Goal: Task Accomplishment & Management: Complete application form

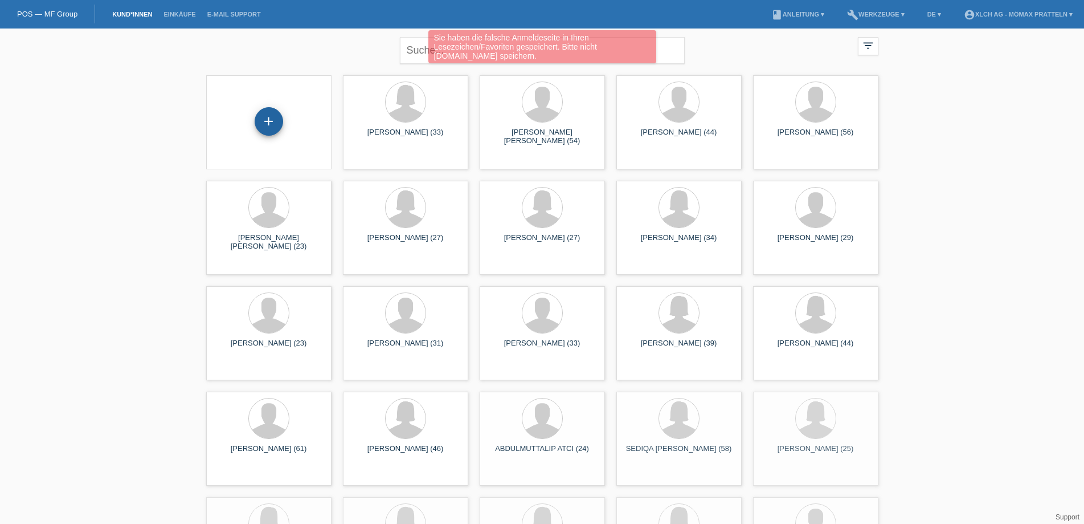
click at [273, 120] on div "+" at bounding box center [269, 121] width 28 height 28
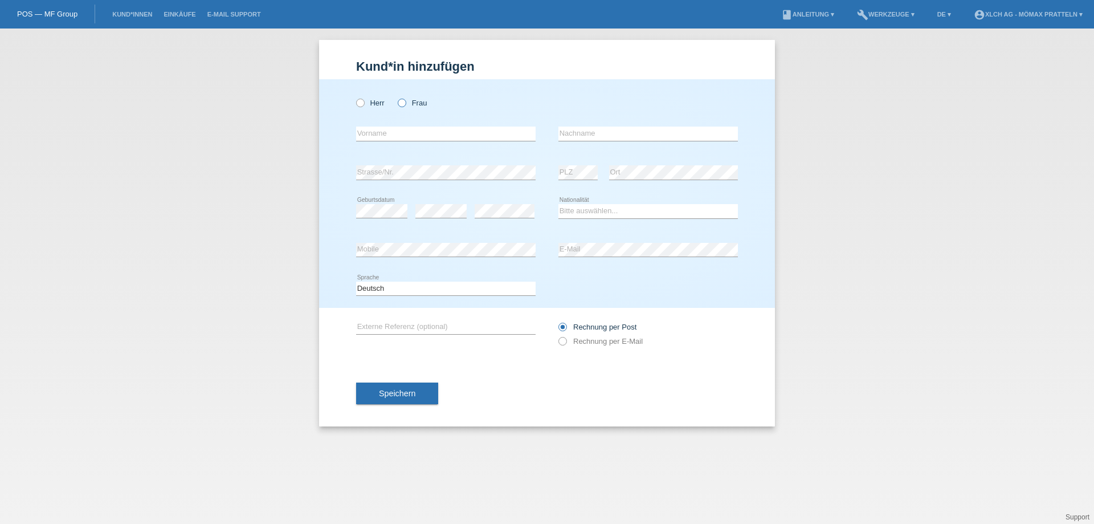
click at [396, 97] on icon at bounding box center [396, 97] width 0 height 0
click at [402, 101] on input "Frau" at bounding box center [401, 102] width 7 height 7
radio input "true"
click at [502, 133] on input "text" at bounding box center [445, 133] width 179 height 14
click at [410, 140] on input "text" at bounding box center [445, 133] width 179 height 14
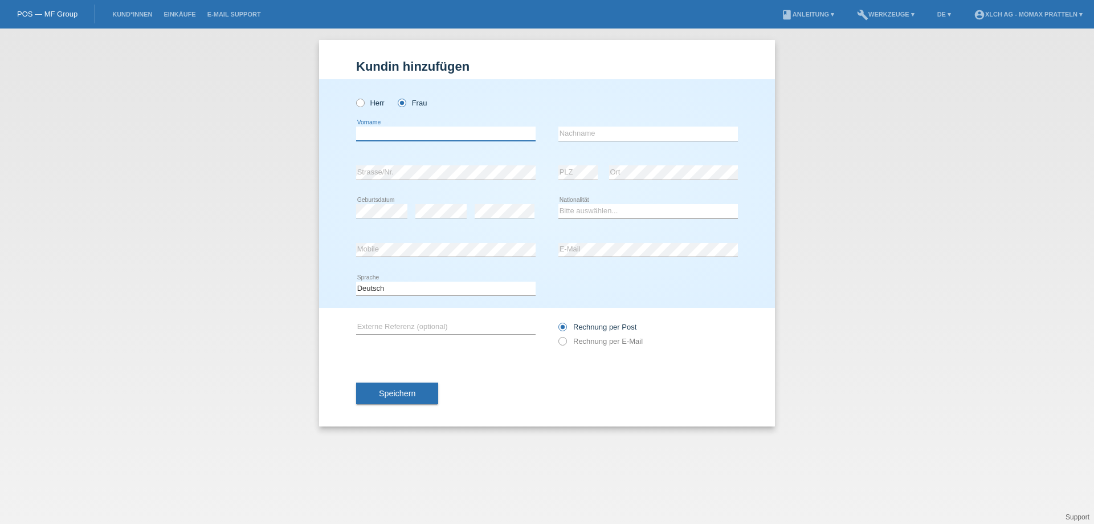
click at [391, 136] on input "text" at bounding box center [445, 133] width 179 height 14
type input "Burcu"
drag, startPoint x: 615, startPoint y: 135, endPoint x: 605, endPoint y: 132, distance: 10.1
click at [615, 135] on input "text" at bounding box center [647, 133] width 179 height 14
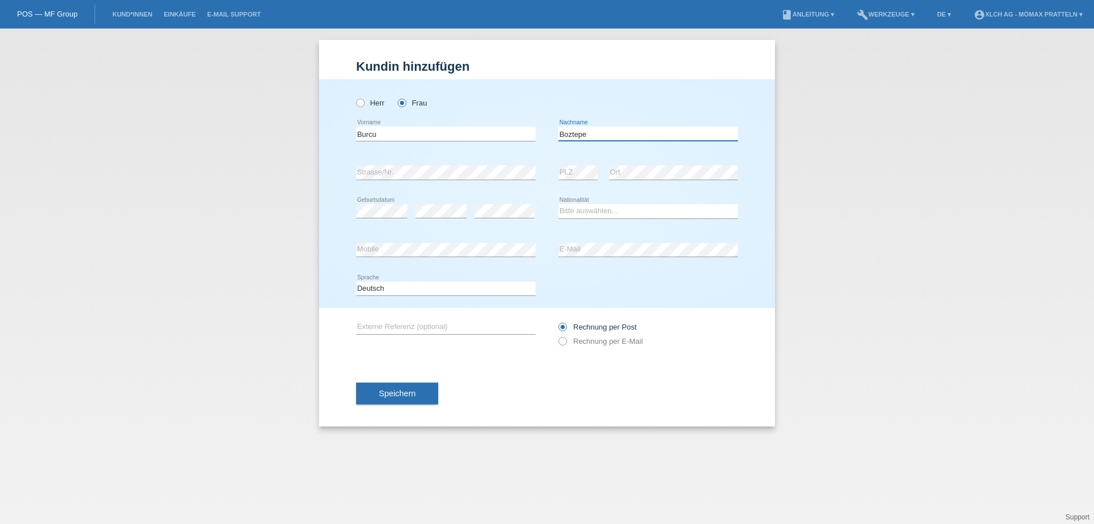
type input "Boztepe"
click at [611, 214] on select "Bitte auswählen... Schweiz Deutschland Liechtenstein Österreich ------------ Af…" at bounding box center [647, 211] width 179 height 14
select select "TR"
click at [558, 204] on select "Bitte auswählen... Schweiz Deutschland Liechtenstein Österreich ------------ Af…" at bounding box center [647, 211] width 179 height 14
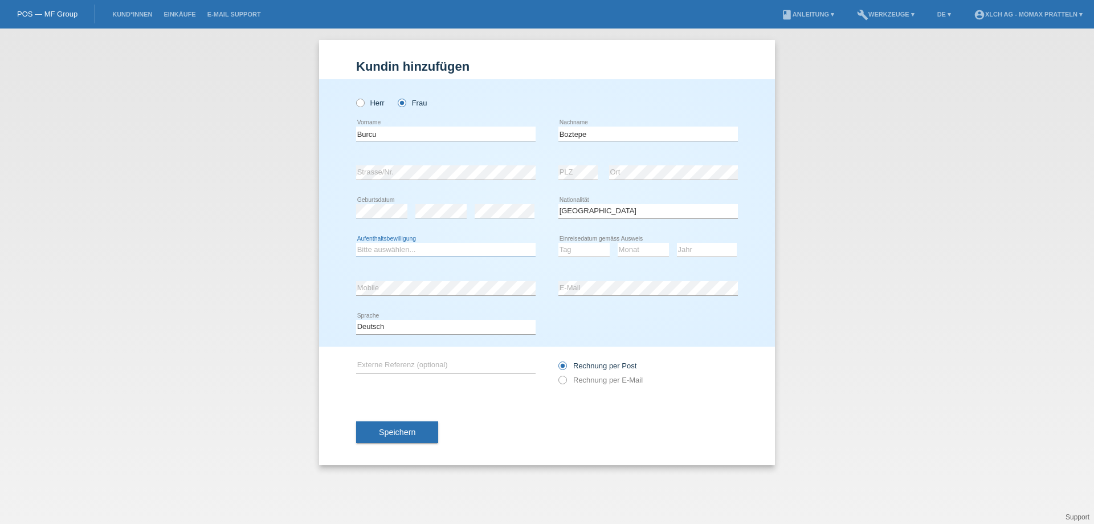
click at [431, 251] on select "Bitte auswählen... C B B - Flüchtlingsstatus Andere" at bounding box center [445, 250] width 179 height 14
select select "C"
click at [356, 243] on select "Bitte auswählen... C B B - Flüchtlingsstatus Andere" at bounding box center [445, 250] width 179 height 14
click at [591, 248] on select "Tag 01 02 03 04 05 06 07 08 09 10 11" at bounding box center [583, 250] width 51 height 14
select select "04"
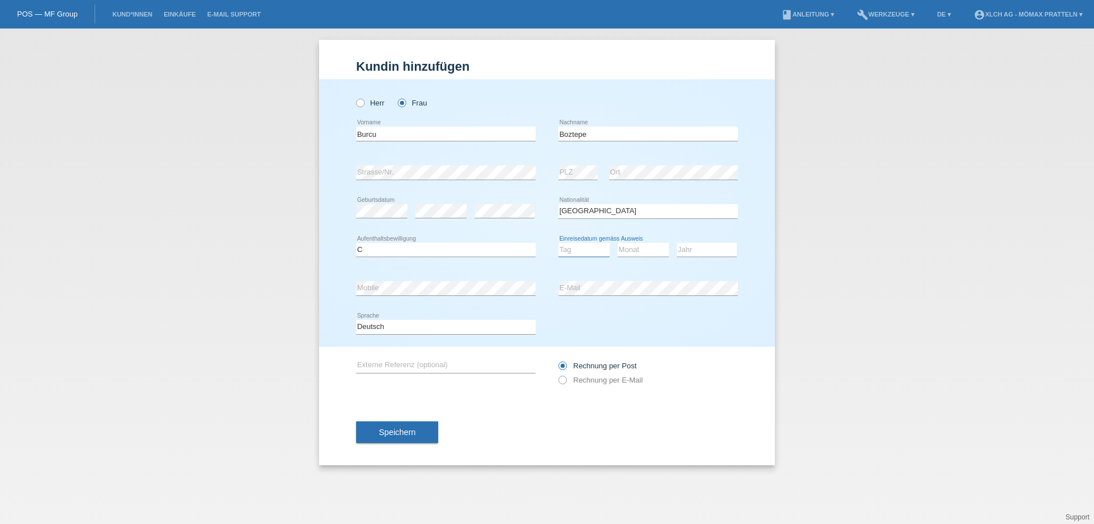
click at [558, 243] on select "Tag 01 02 03 04 05 06 07 08 09 10 11" at bounding box center [583, 250] width 51 height 14
click at [638, 252] on select "Monat 01 02 03 04 05 06 07 08 09 10 11" at bounding box center [643, 250] width 51 height 14
select select "08"
click at [618, 243] on select "Monat 01 02 03 04 05 06 07 08 09 10 11" at bounding box center [643, 250] width 51 height 14
click at [696, 250] on select "Jahr 2025 2024 2023 2022 2021 2020 2019 2018 2017 2016 2015 2014 2013 2012 2011…" at bounding box center [707, 250] width 60 height 14
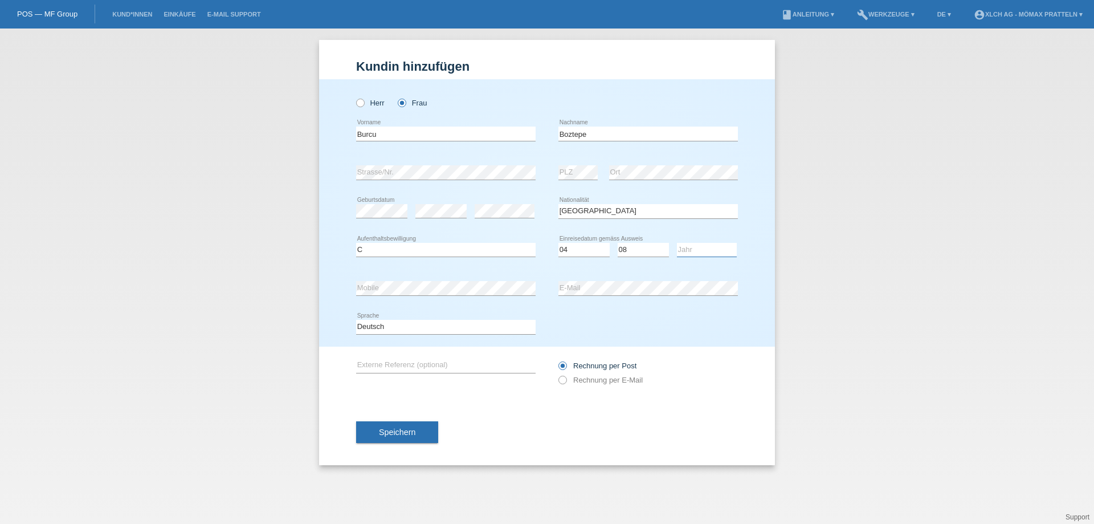
select select "1988"
click at [677, 243] on select "Jahr 2025 2024 2023 2022 2021 2020 2019 2018 2017 2016 2015 2014 2013 2012 2011…" at bounding box center [707, 250] width 60 height 14
click at [475, 179] on div "error Strasse/Nr." at bounding box center [445, 172] width 179 height 15
click at [557, 374] on icon at bounding box center [557, 374] width 0 height 0
click at [566, 382] on input "Rechnung per E-Mail" at bounding box center [561, 382] width 7 height 14
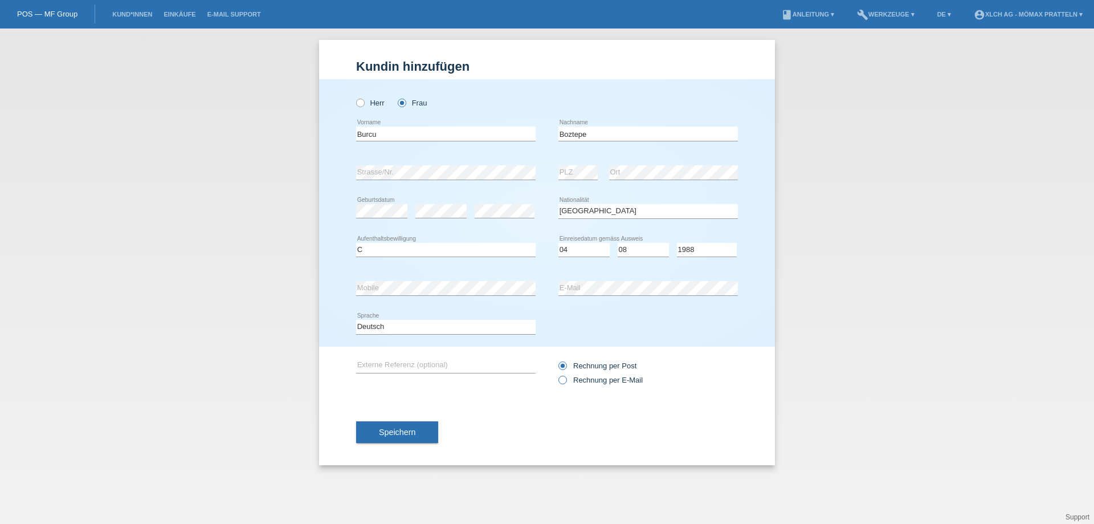
radio input "true"
click at [406, 431] on span "Speichern" at bounding box center [397, 431] width 36 height 9
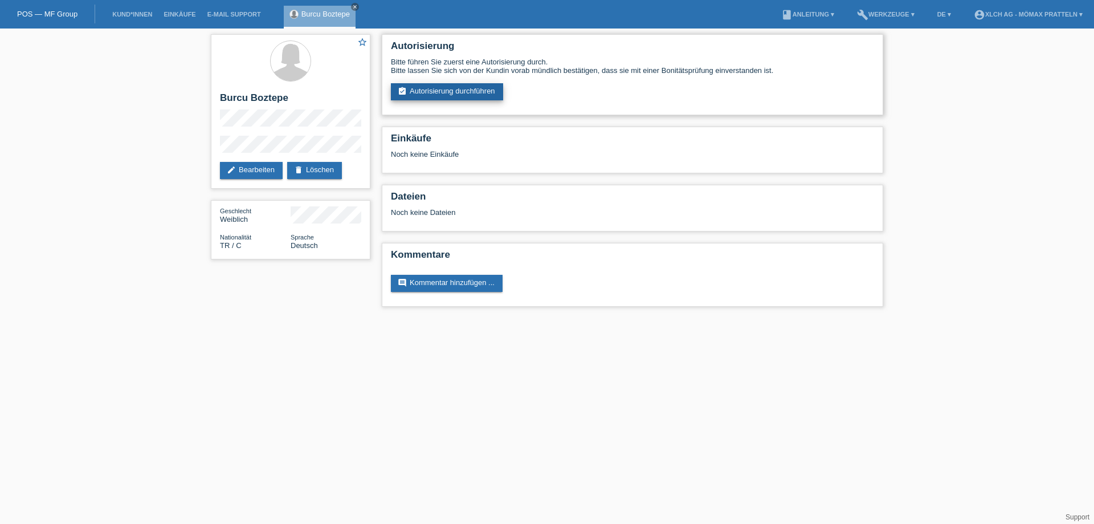
click at [471, 89] on link "assignment_turned_in Autorisierung durchführen" at bounding box center [447, 91] width 112 height 17
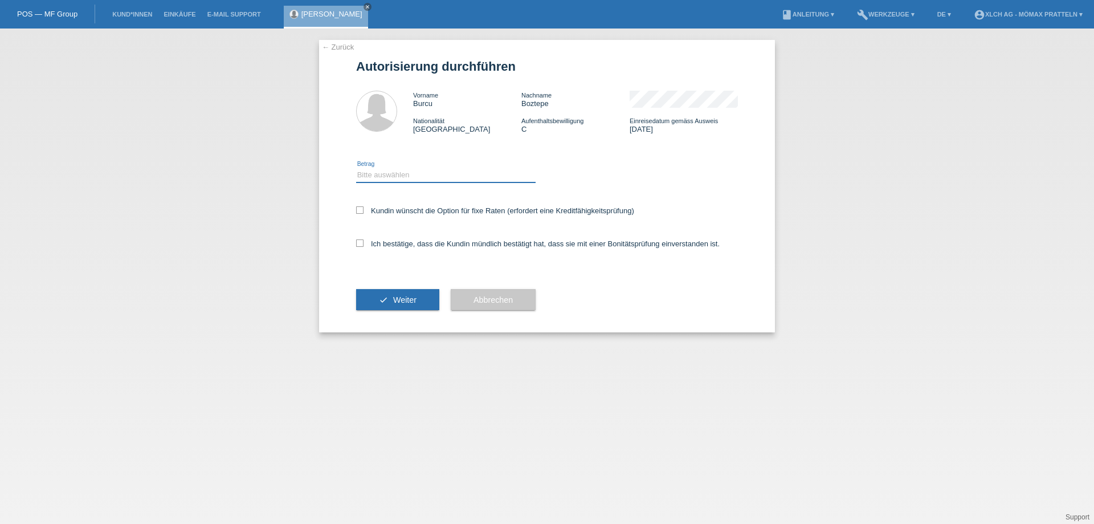
click at [401, 172] on select "Bitte auswählen CHF 1.00 - CHF 499.00 CHF 500.00 - CHF 1'999.00 CHF 2'000.00 - …" at bounding box center [445, 175] width 179 height 14
click at [383, 186] on div "Bitte auswählen CHF 1.00 - CHF 499.00 CHF 500.00 - CHF 1'999.00 CHF 2'000.00 - …" at bounding box center [445, 175] width 179 height 39
click at [398, 157] on div "Bitte auswählen CHF 1.00 - CHF 499.00 CHF 500.00 - CHF 1'999.00 CHF 2'000.00 - …" at bounding box center [445, 175] width 179 height 39
click at [396, 173] on select "Bitte auswählen CHF 1.00 - CHF 499.00 CHF 500.00 - CHF 1'999.00 CHF 2'000.00 - …" at bounding box center [445, 175] width 179 height 14
select select "2"
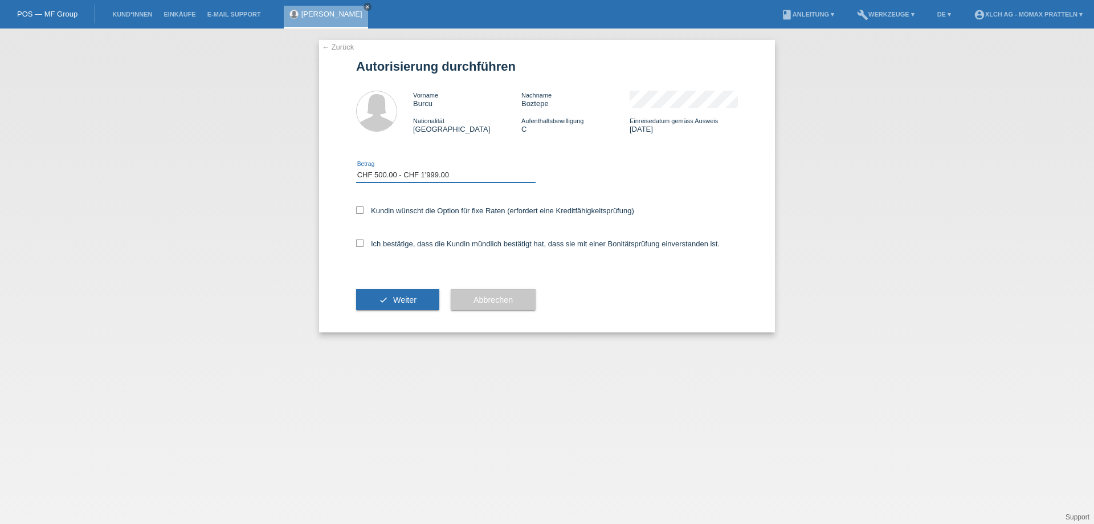
click at [356, 168] on select "Bitte auswählen CHF 1.00 - CHF 499.00 CHF 500.00 - CHF 1'999.00 CHF 2'000.00 - …" at bounding box center [445, 175] width 179 height 14
click at [361, 210] on icon at bounding box center [359, 209] width 7 height 7
click at [361, 210] on input "Kundin wünscht die Option für fixe Raten (erfordert eine Kreditfähigkeitsprüfun…" at bounding box center [359, 209] width 7 height 7
checkbox input "true"
click at [360, 244] on icon at bounding box center [359, 242] width 7 height 7
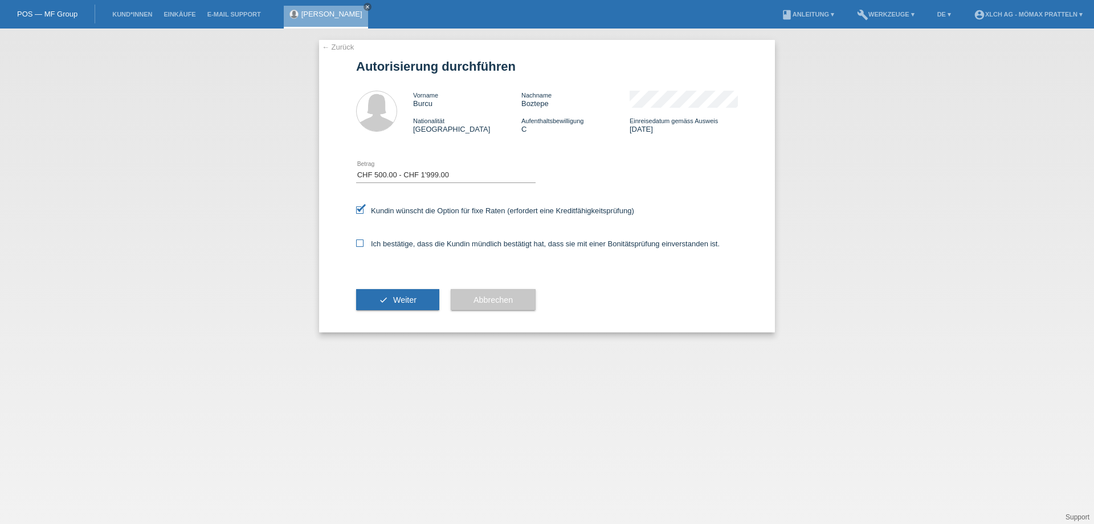
click at [360, 244] on input "Ich bestätige, dass die Kundin mündlich bestätigt hat, dass sie mit einer Bonit…" at bounding box center [359, 242] width 7 height 7
checkbox input "true"
click at [408, 301] on span "Weiter" at bounding box center [404, 299] width 23 height 9
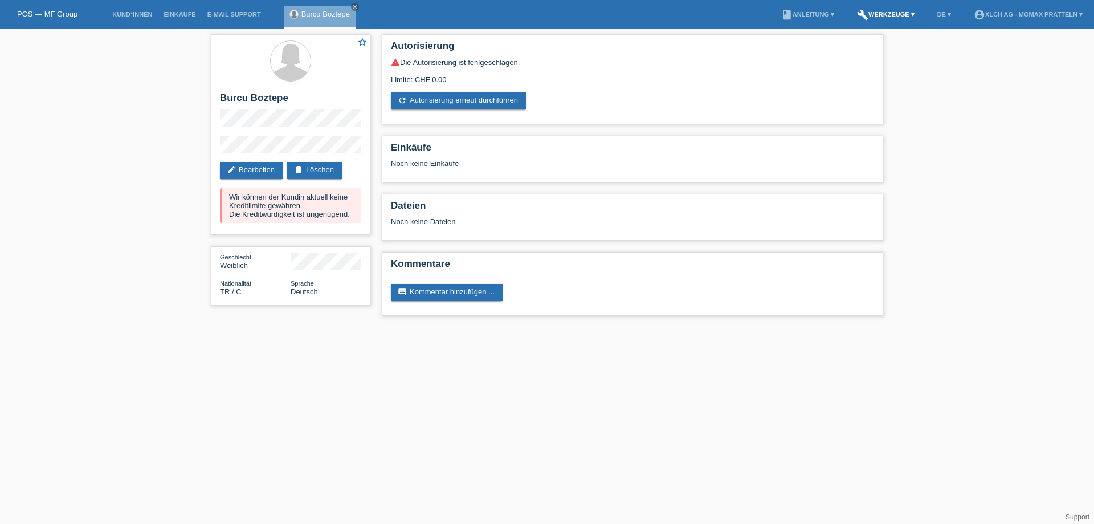
click at [888, 16] on link "build Werkzeuge ▾" at bounding box center [885, 14] width 69 height 7
drag, startPoint x: 1018, startPoint y: 162, endPoint x: 280, endPoint y: 31, distance: 748.7
click at [1016, 162] on div "star_border Burcu Boztepe edit Bearbeiten delete Löschen Wir können der Kundin …" at bounding box center [547, 177] width 1094 height 299
click at [27, 11] on link "POS — MF Group" at bounding box center [47, 14] width 60 height 9
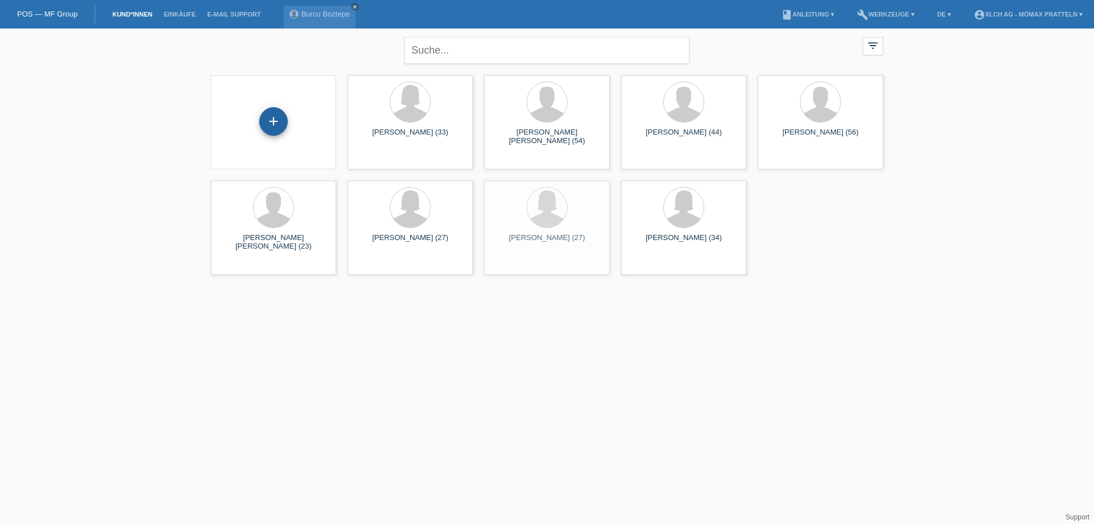
click at [270, 127] on div "+" at bounding box center [273, 121] width 28 height 28
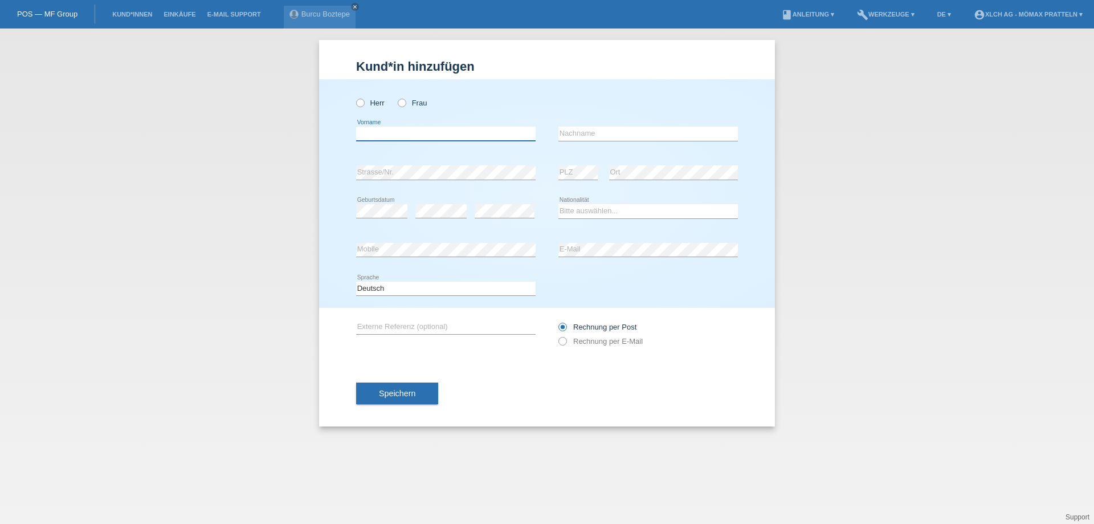
click at [407, 128] on input "text" at bounding box center [445, 133] width 179 height 14
type input "Ersin"
click at [621, 134] on input "text" at bounding box center [647, 133] width 179 height 14
type input "Karadag"
click at [377, 202] on div "error Geburtsdatum" at bounding box center [381, 211] width 51 height 39
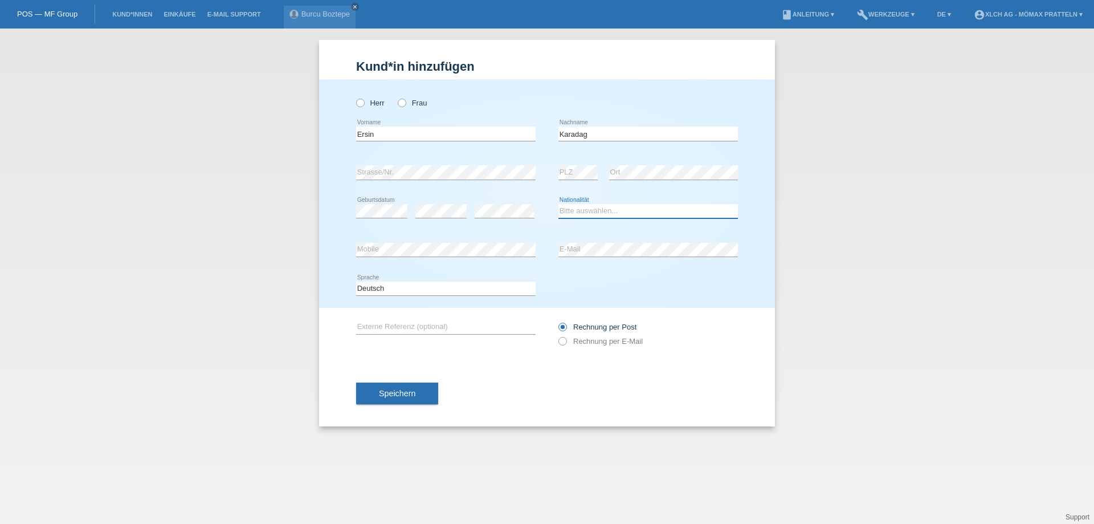
click at [613, 209] on select "Bitte auswählen... Schweiz Deutschland Liechtenstein Österreich ------------ Af…" at bounding box center [647, 211] width 179 height 14
select select "TR"
click at [558, 204] on select "Bitte auswählen... Schweiz Deutschland Liechtenstein Österreich ------------ Af…" at bounding box center [647, 211] width 179 height 14
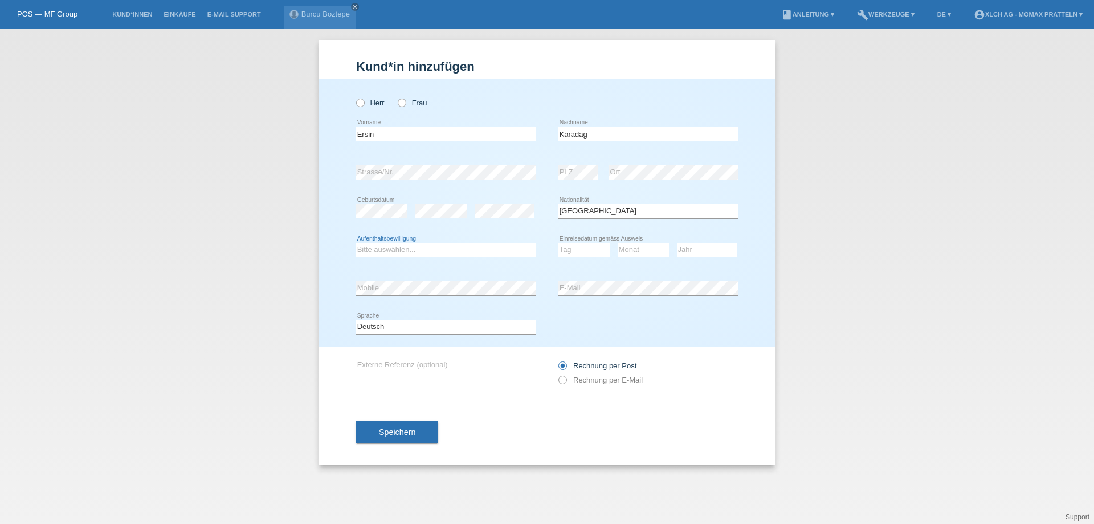
click at [410, 248] on select "Bitte auswählen... C B B - Flüchtlingsstatus Andere" at bounding box center [445, 250] width 179 height 14
select select "C"
click at [356, 243] on select "Bitte auswählen... C B B - Flüchtlingsstatus Andere" at bounding box center [445, 250] width 179 height 14
click at [588, 248] on select "Tag 01 02 03 04 05 06 07 08 09 10 11" at bounding box center [583, 250] width 51 height 14
select select "27"
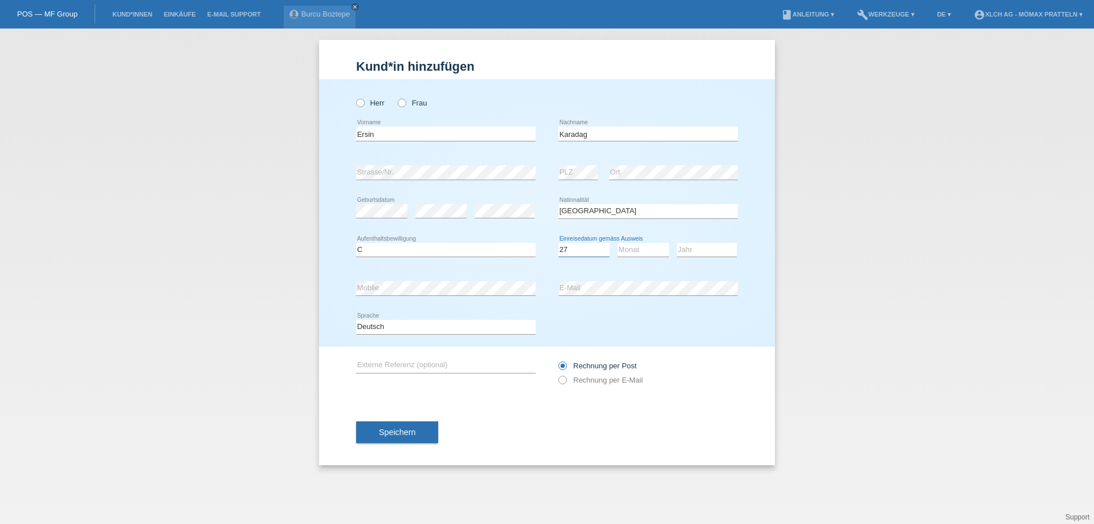
click at [558, 243] on select "Tag 01 02 03 04 05 06 07 08 09 10 11" at bounding box center [583, 250] width 51 height 14
click at [635, 250] on select "Monat 01 02 03 04 05 06 07 08 09 10 11" at bounding box center [643, 250] width 51 height 14
select select "06"
click at [618, 243] on select "Monat 01 02 03 04 05 06 07 08 09 10 11" at bounding box center [643, 250] width 51 height 14
click at [704, 251] on select "Jahr 2025 2024 2023 2022 2021 2020 2019 2018 2017 2016 2015 2014 2013 2012 2011…" at bounding box center [707, 250] width 60 height 14
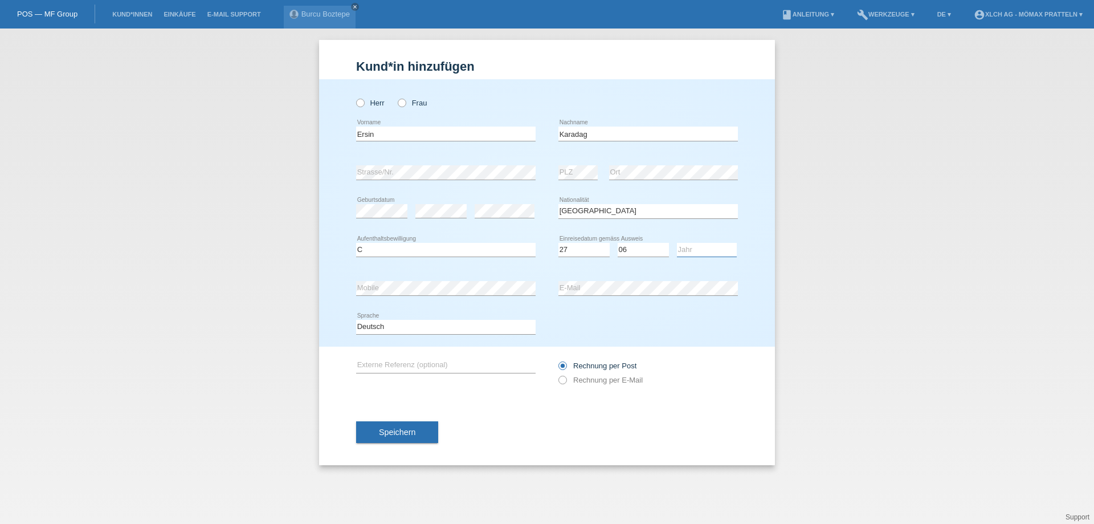
select select "1984"
click at [677, 243] on select "Jahr 2025 2024 2023 2022 2021 2020 2019 2018 2017 2016 2015 2014 2013 2012 2011…" at bounding box center [707, 250] width 60 height 14
click at [435, 295] on div "error Mobile" at bounding box center [445, 288] width 179 height 15
click at [397, 433] on span "Speichern" at bounding box center [397, 431] width 36 height 9
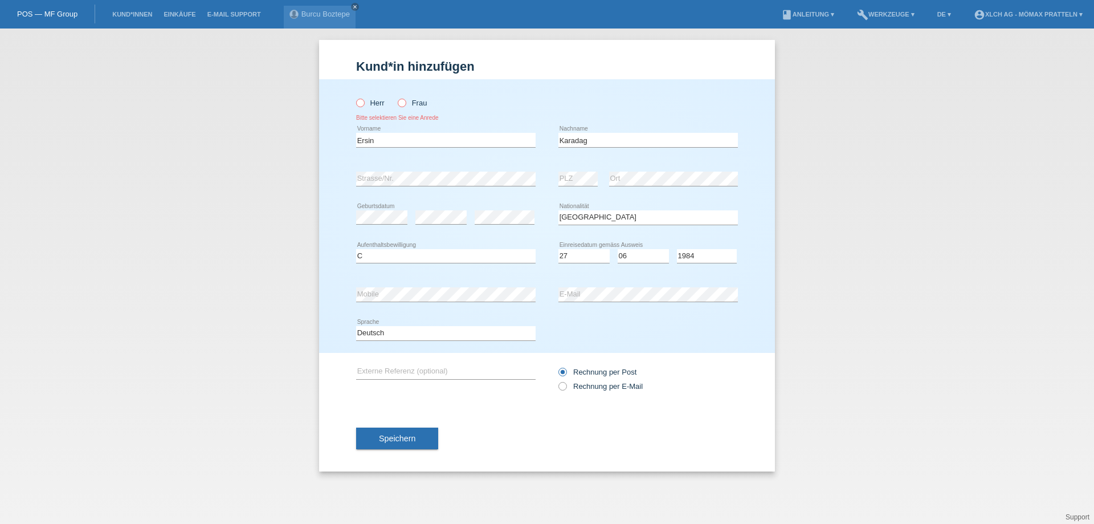
click at [356, 105] on input "Herr" at bounding box center [359, 102] width 7 height 7
radio input "true"
click at [403, 442] on span "Speichern" at bounding box center [397, 438] width 36 height 9
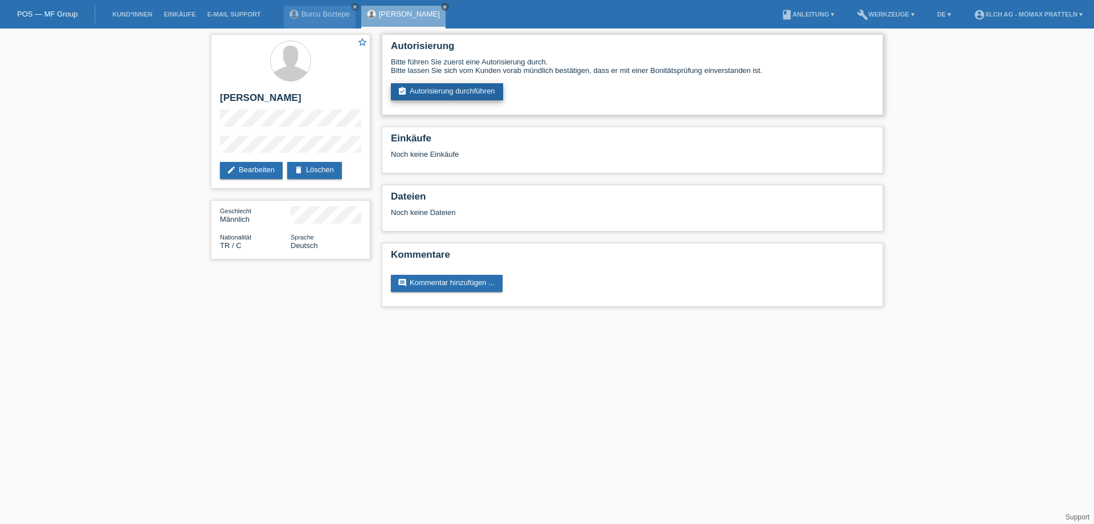
click at [459, 93] on link "assignment_turned_in Autorisierung durchführen" at bounding box center [447, 91] width 112 height 17
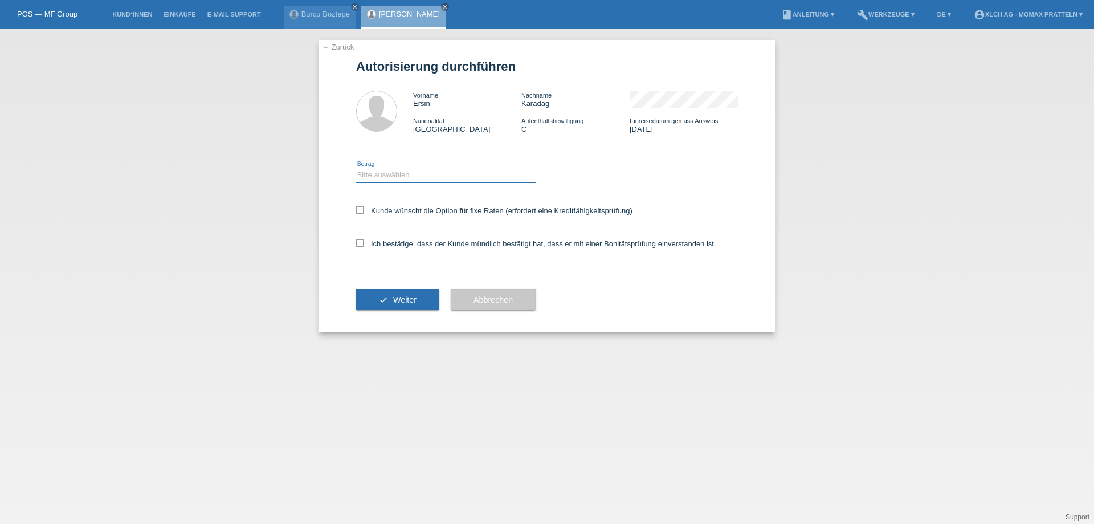
click at [399, 174] on select "Bitte auswählen CHF 1.00 - CHF 499.00 CHF 500.00 - CHF 1'999.00 CHF 2'000.00 - …" at bounding box center [445, 175] width 179 height 14
select select "2"
click at [356, 168] on select "Bitte auswählen CHF 1.00 - CHF 499.00 CHF 500.00 - CHF 1'999.00 CHF 2'000.00 - …" at bounding box center [445, 175] width 179 height 14
click at [358, 209] on icon at bounding box center [359, 209] width 7 height 7
click at [358, 209] on input "Kunde wünscht die Option für fixe Raten (erfordert eine Kreditfähigkeitsprüfung)" at bounding box center [359, 209] width 7 height 7
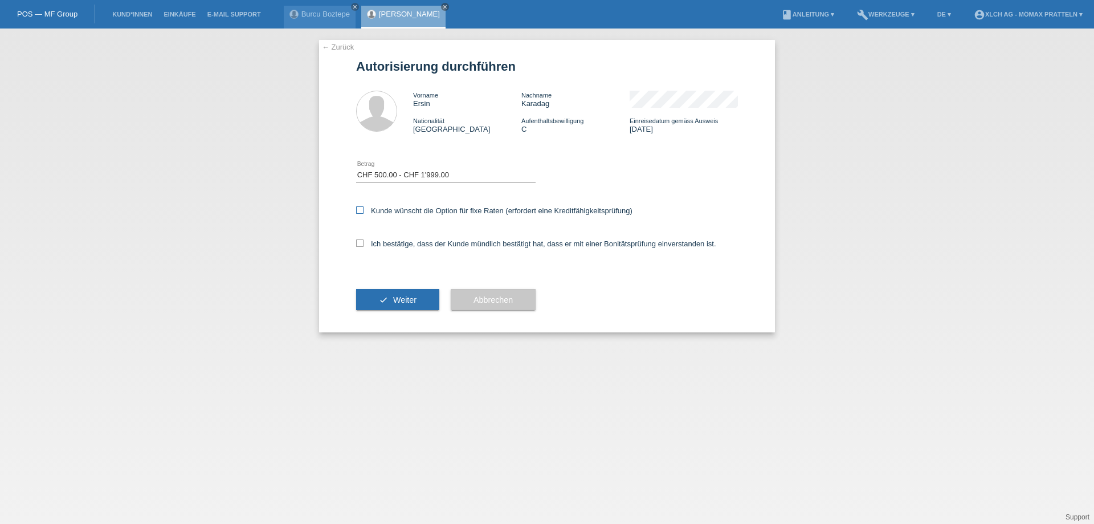
checkbox input "true"
click at [360, 246] on icon at bounding box center [359, 242] width 7 height 7
click at [360, 246] on input "Ich bestätige, dass der Kunde mündlich bestätigt hat, dass er mit einer Bonität…" at bounding box center [359, 242] width 7 height 7
checkbox input "true"
click at [399, 298] on span "Weiter" at bounding box center [404, 299] width 23 height 9
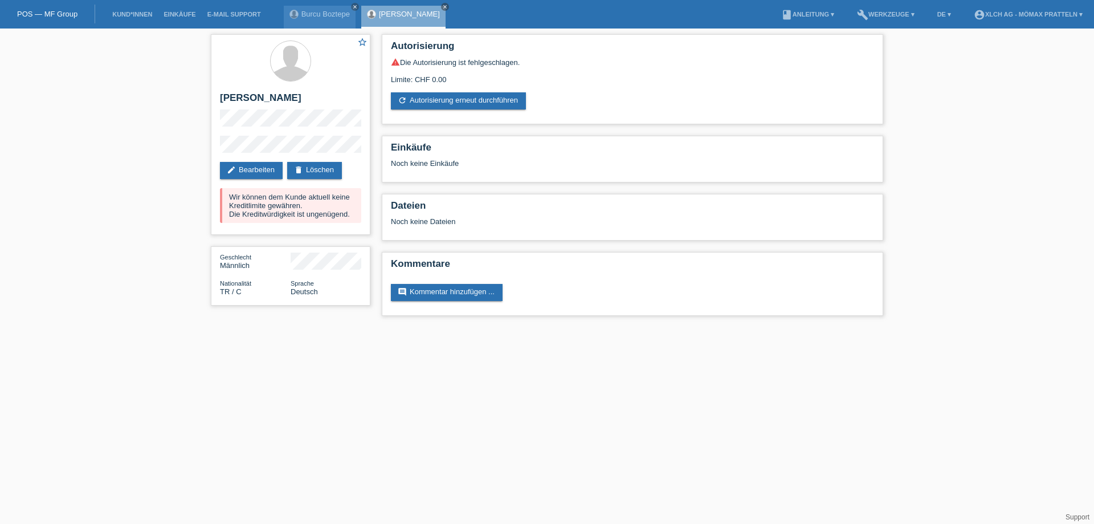
click at [871, 8] on li "build Werkzeuge ▾" at bounding box center [885, 14] width 69 height 29
click at [883, 17] on link "build Werkzeuge ▾" at bounding box center [885, 14] width 69 height 7
click at [875, 40] on span "Raten-Kalkulator" at bounding box center [881, 43] width 59 height 14
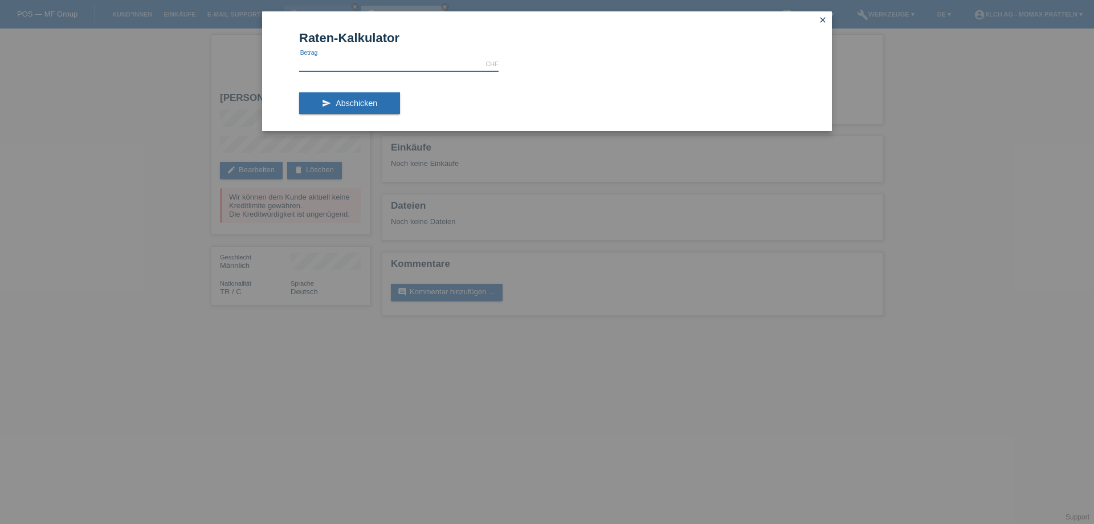
click at [369, 66] on input "text" at bounding box center [398, 64] width 199 height 14
type input "1911.00"
click at [374, 97] on button "send Abschicken" at bounding box center [349, 103] width 101 height 22
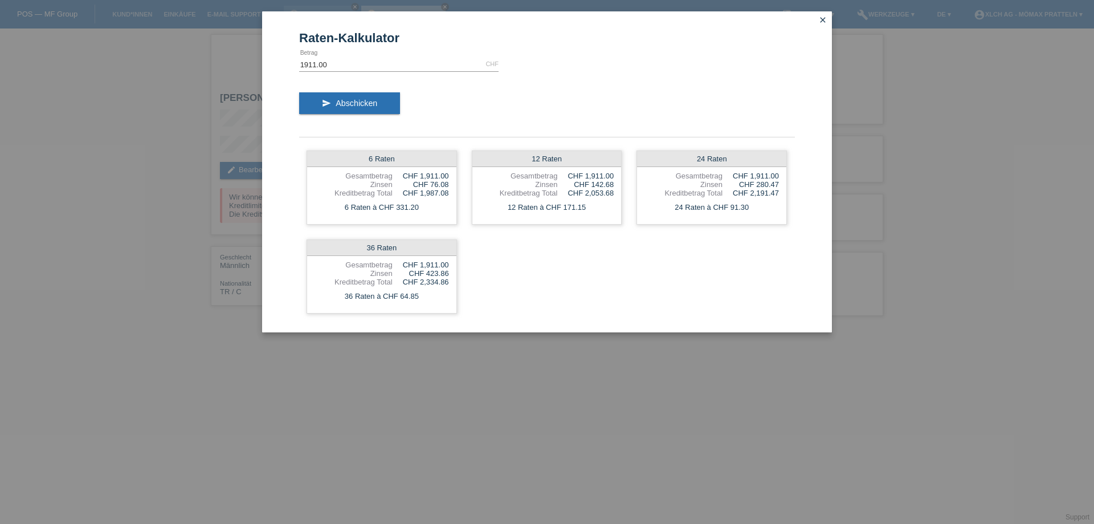
click at [826, 19] on icon "close" at bounding box center [822, 19] width 9 height 9
